Goal: Find specific page/section: Find specific page/section

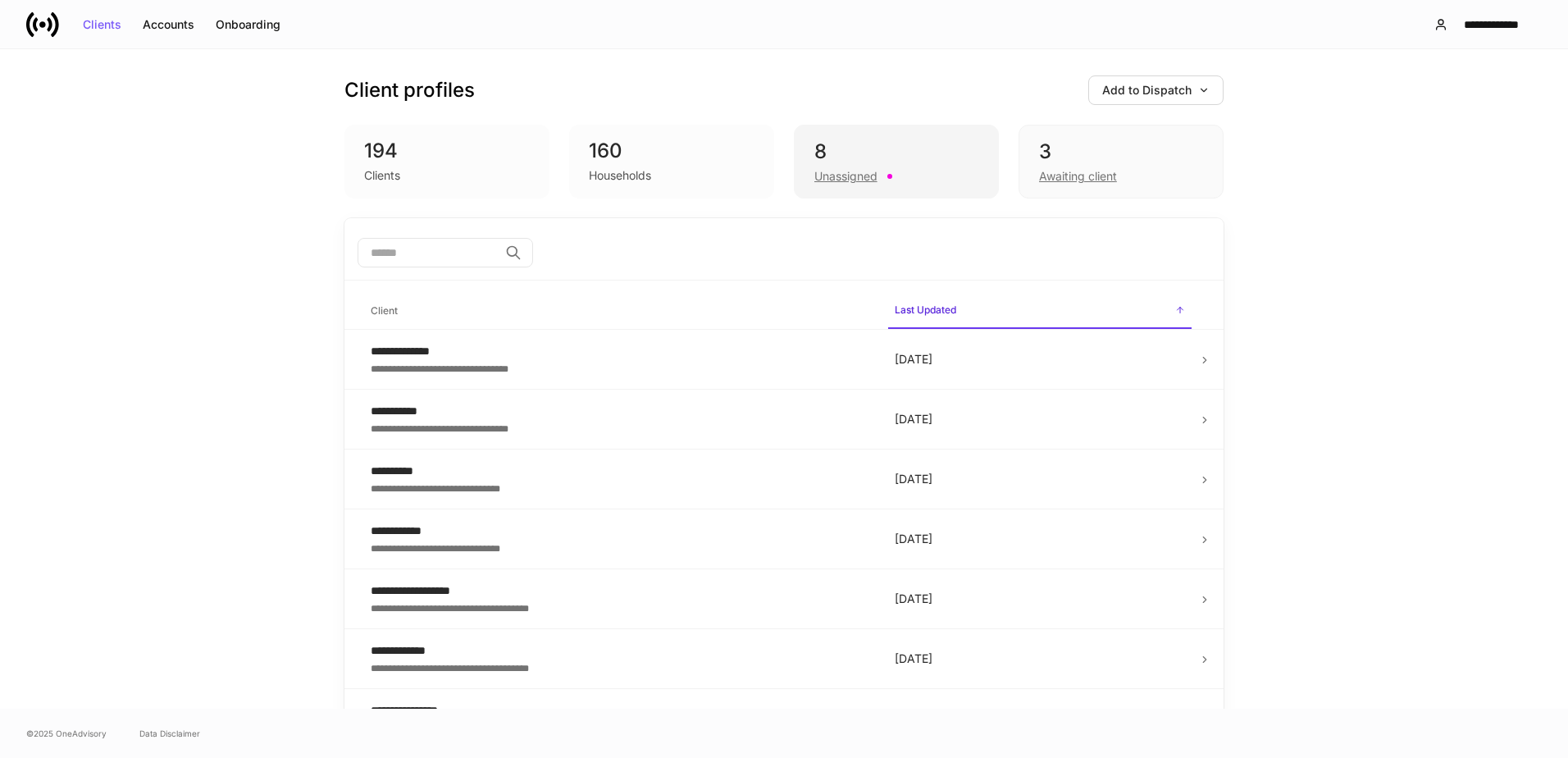
click at [947, 141] on div "8" at bounding box center [896, 151] width 164 height 26
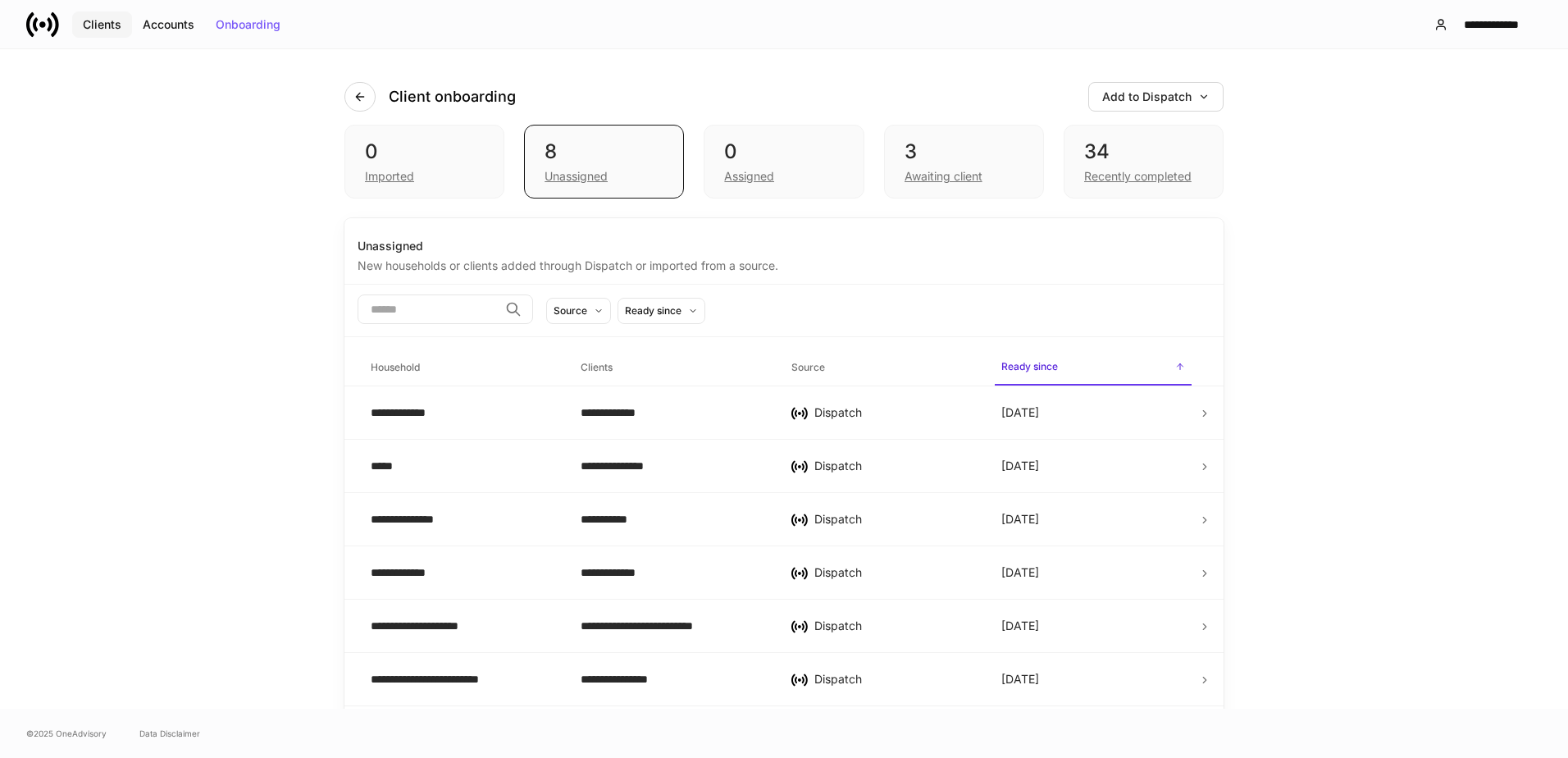
click at [93, 24] on div "Clients" at bounding box center [102, 25] width 38 height 12
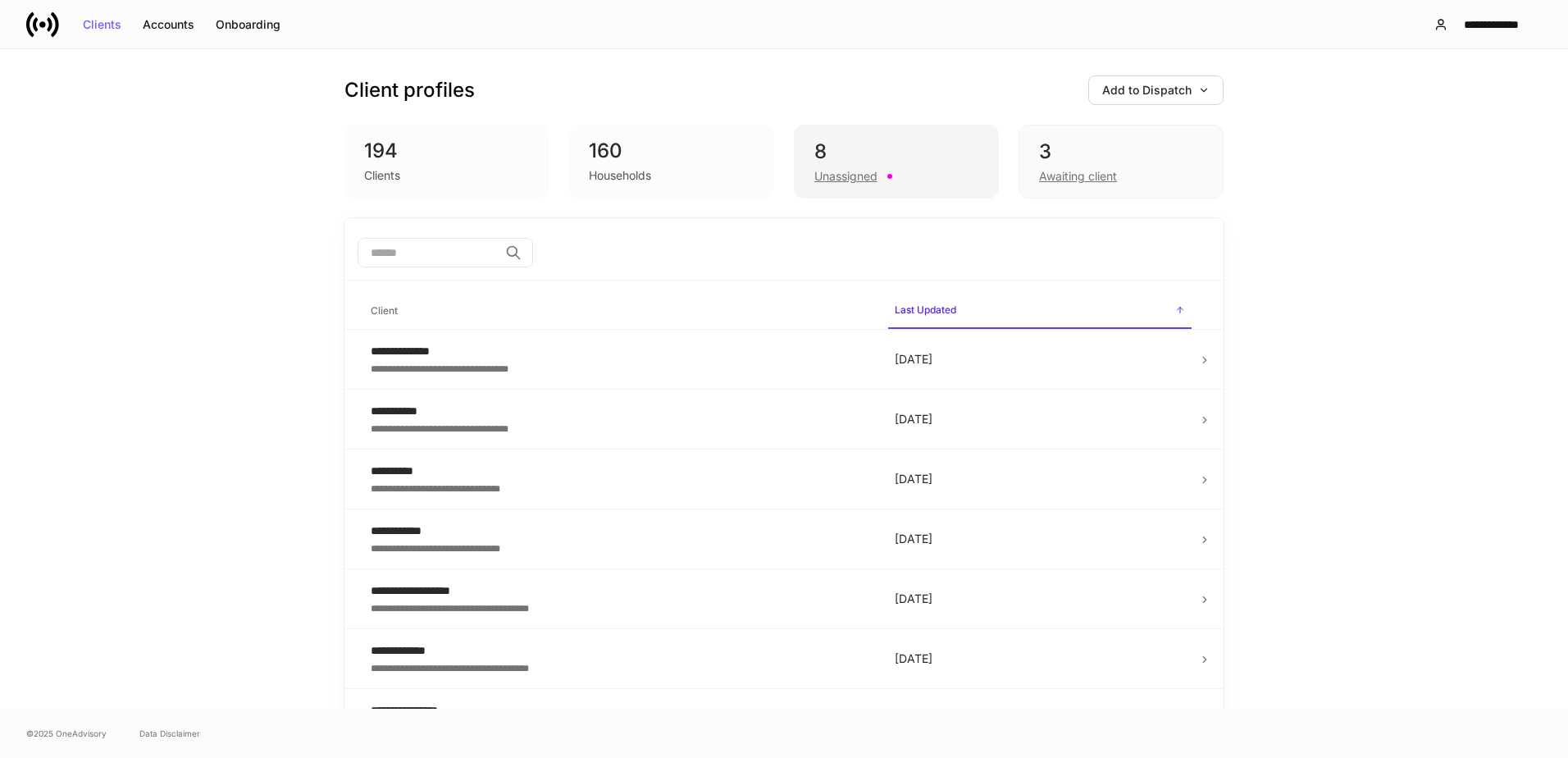
click at [830, 148] on div "8" at bounding box center [896, 151] width 164 height 26
